Goal: Information Seeking & Learning: Understand process/instructions

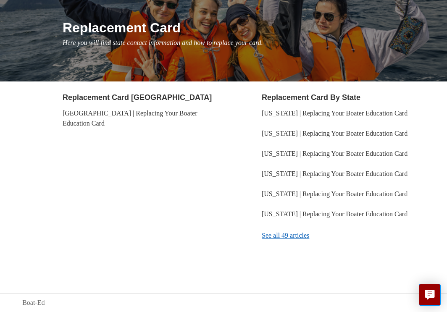
scroll to position [113, 0]
click at [306, 237] on link "See all 49 articles" at bounding box center [343, 235] width 163 height 23
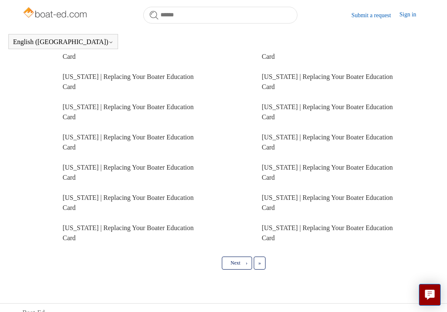
scroll to position [352, 0]
click at [245, 257] on link "Next ›" at bounding box center [237, 263] width 30 height 13
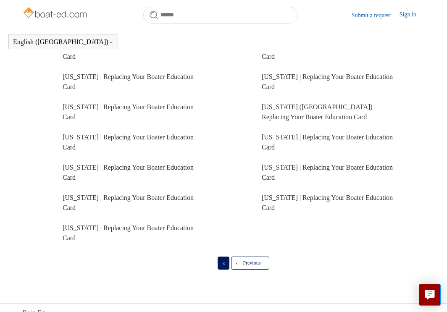
scroll to position [201, 0]
click at [243, 257] on link "‹ Previous" at bounding box center [250, 263] width 38 height 13
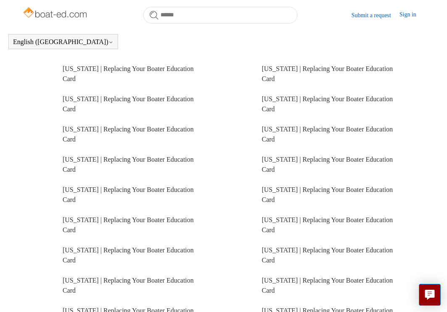
scroll to position [182, 0]
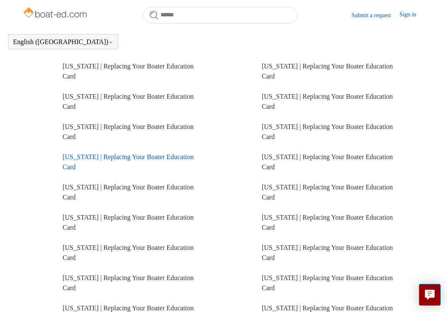
click at [116, 153] on link "Pennsylvania | Replacing Your Boater Education Card" at bounding box center [128, 161] width 131 height 17
